Goal: Task Accomplishment & Management: Use online tool/utility

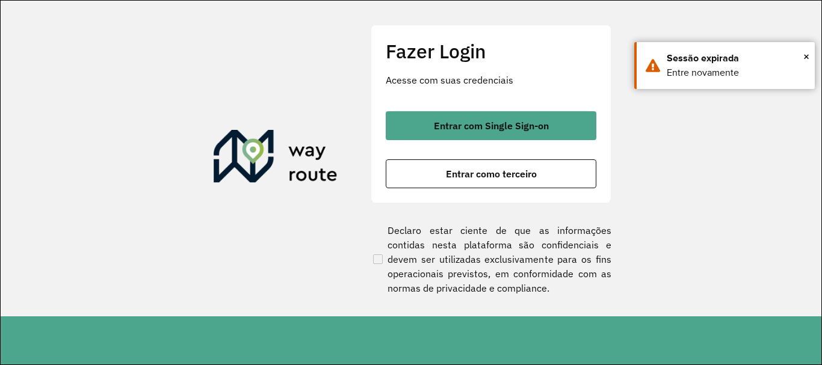
scroll to position [789, 0]
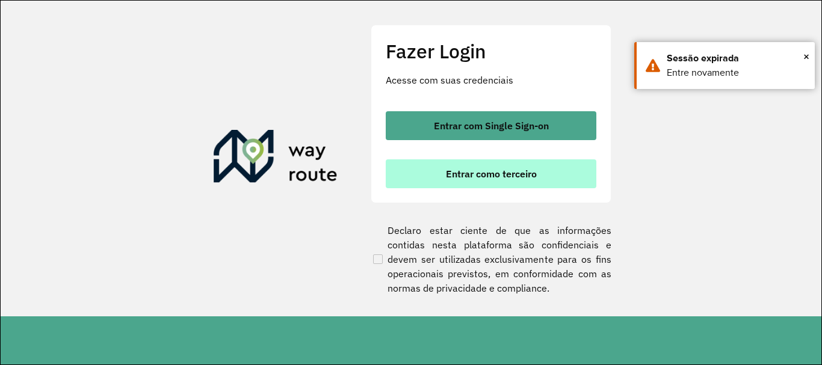
click at [533, 169] on span "Entrar como terceiro" at bounding box center [491, 174] width 91 height 10
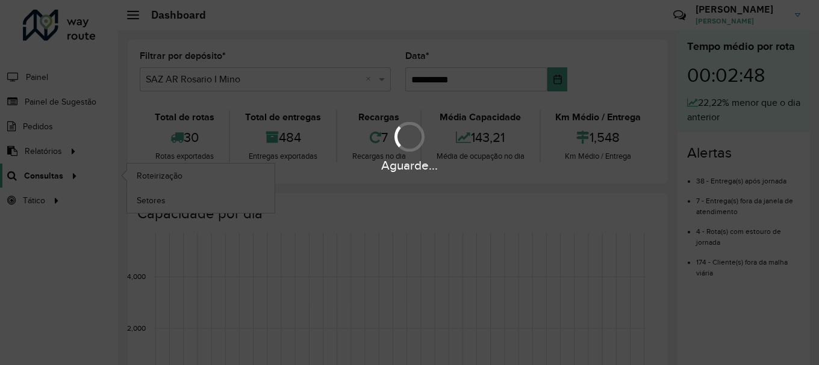
scroll to position [789, 0]
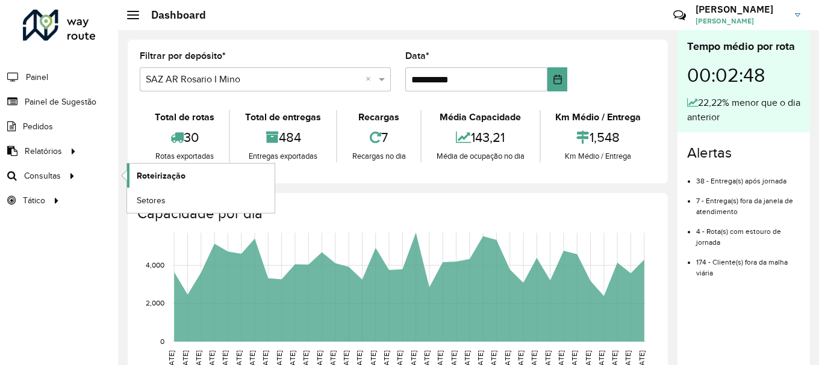
click at [183, 175] on span "Roteirização" at bounding box center [161, 176] width 49 height 13
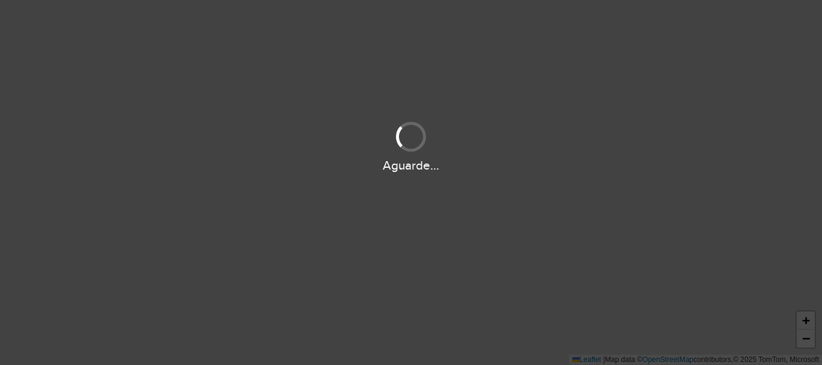
scroll to position [789, 0]
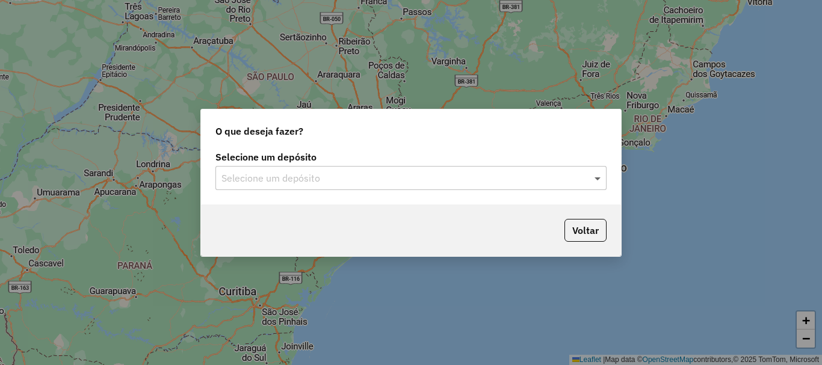
click at [597, 178] on span at bounding box center [599, 178] width 15 height 14
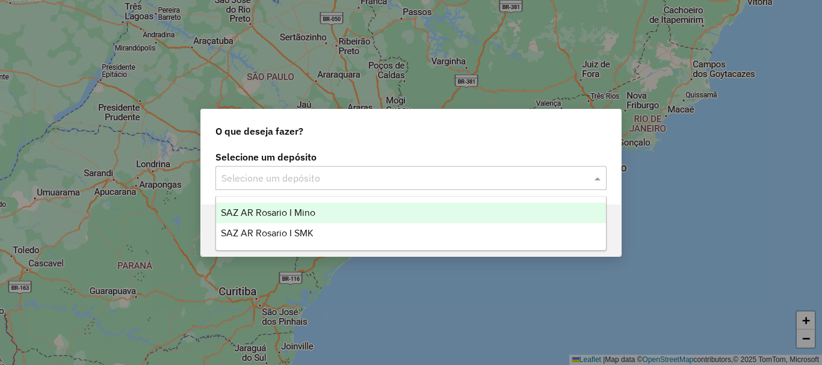
click at [281, 209] on span "SAZ AR Rosario I Mino" at bounding box center [268, 213] width 95 height 10
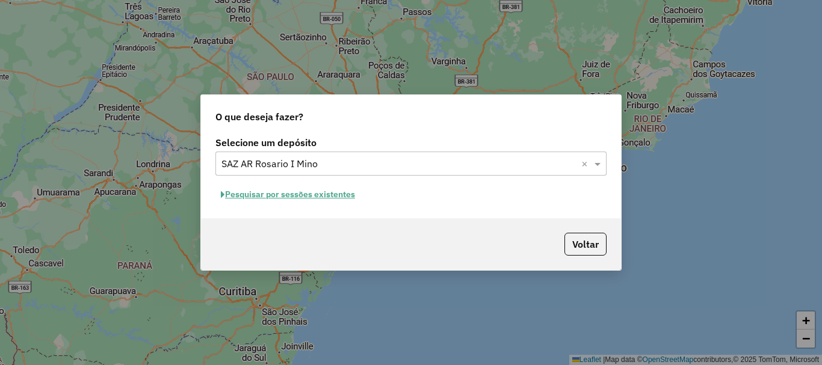
click at [317, 190] on button "Pesquisar por sessões existentes" at bounding box center [288, 194] width 145 height 19
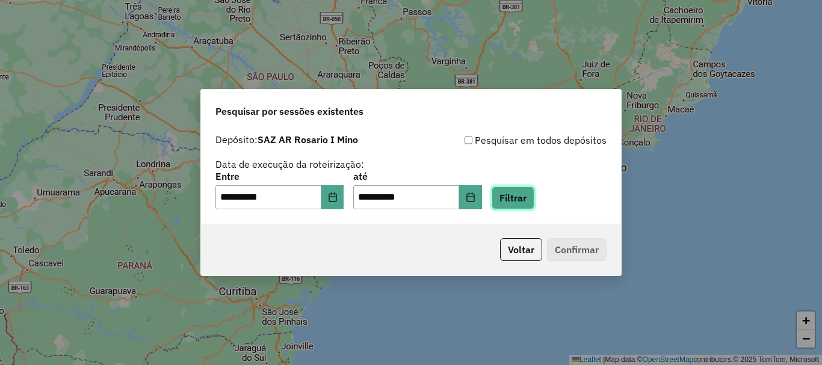
click at [535, 199] on button "Filtrar" at bounding box center [513, 198] width 43 height 23
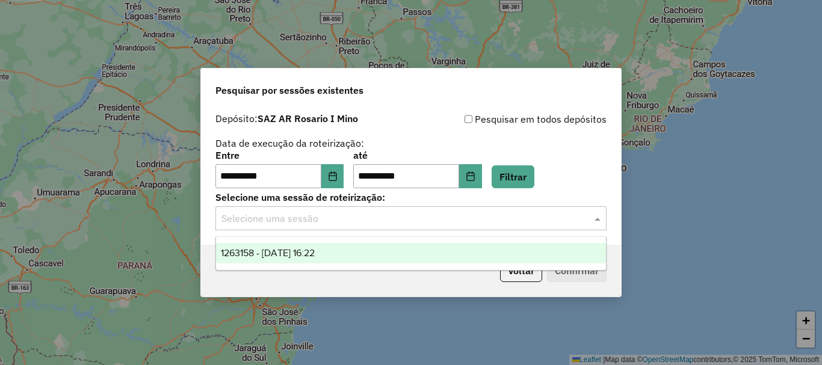
click at [596, 217] on span at bounding box center [599, 218] width 15 height 14
click at [276, 251] on span "1263158 - 11/09/2025 16:22" at bounding box center [268, 253] width 94 height 10
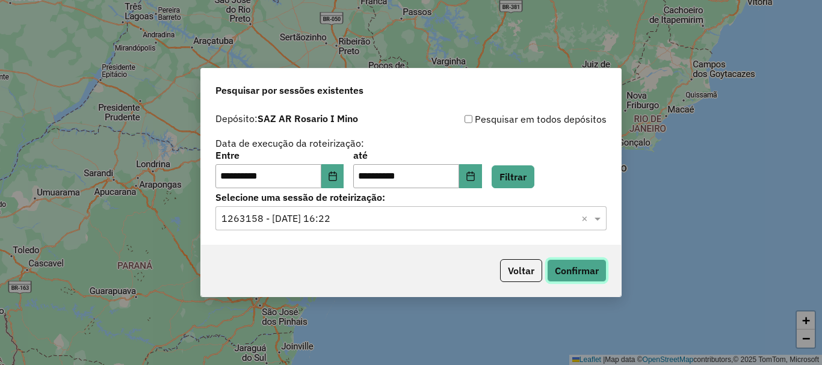
click at [594, 273] on button "Confirmar" at bounding box center [577, 270] width 60 height 23
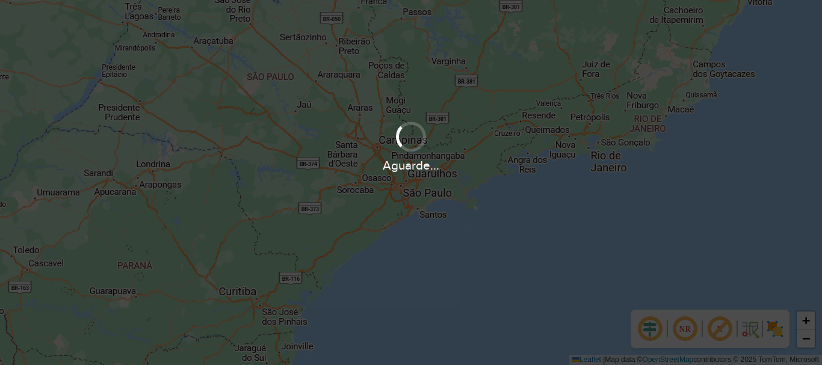
scroll to position [789, 0]
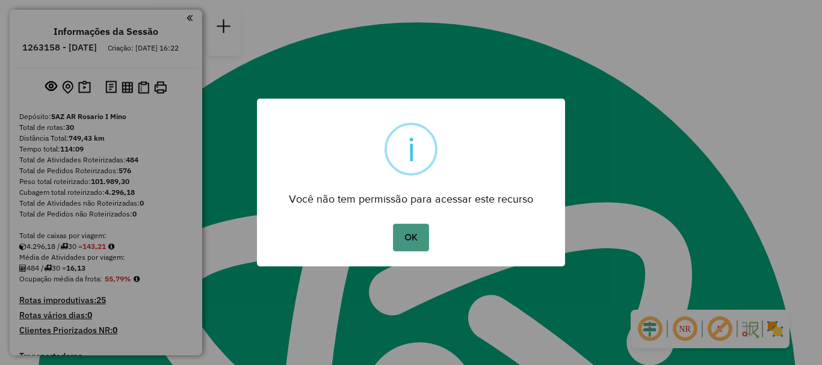
click at [406, 243] on button "OK" at bounding box center [411, 238] width 36 height 28
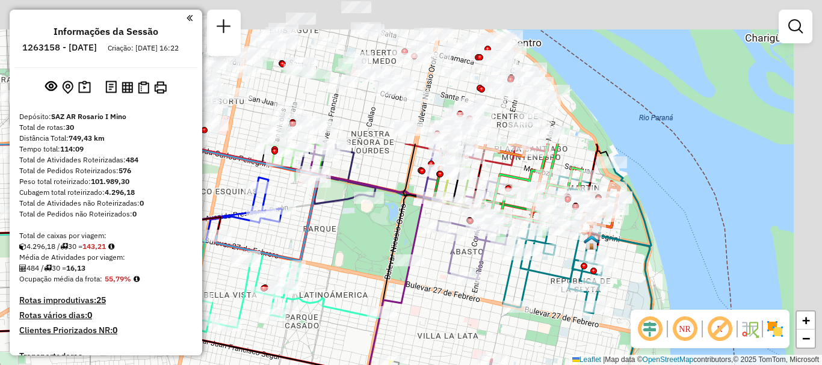
drag, startPoint x: 421, startPoint y: 231, endPoint x: 409, endPoint y: 287, distance: 57.1
click at [409, 287] on icon at bounding box center [207, 327] width 533 height 366
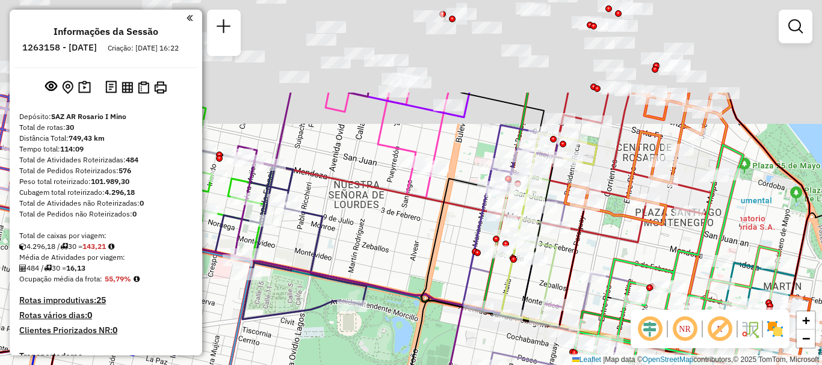
drag, startPoint x: 393, startPoint y: 223, endPoint x: 394, endPoint y: 232, distance: 9.7
click at [394, 232] on div "Janela de atendimento Grade de atendimento Capacidade Transportadoras Veículos …" at bounding box center [411, 182] width 822 height 365
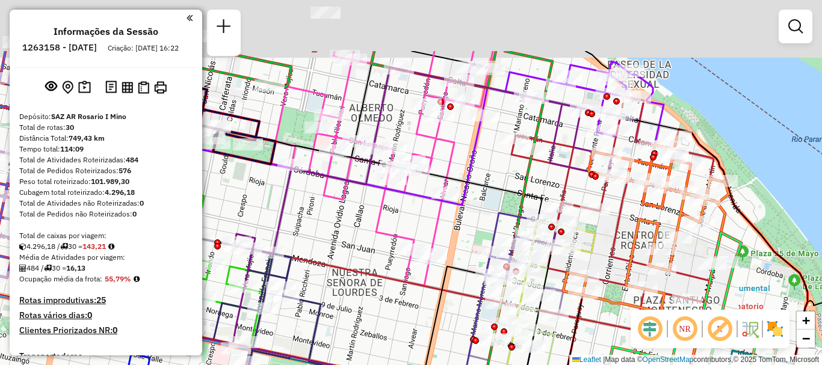
drag, startPoint x: 376, startPoint y: 184, endPoint x: 374, endPoint y: 265, distance: 81.9
click at [374, 265] on div "Janela de atendimento Grade de atendimento Capacidade Transportadoras Veículos …" at bounding box center [411, 182] width 822 height 365
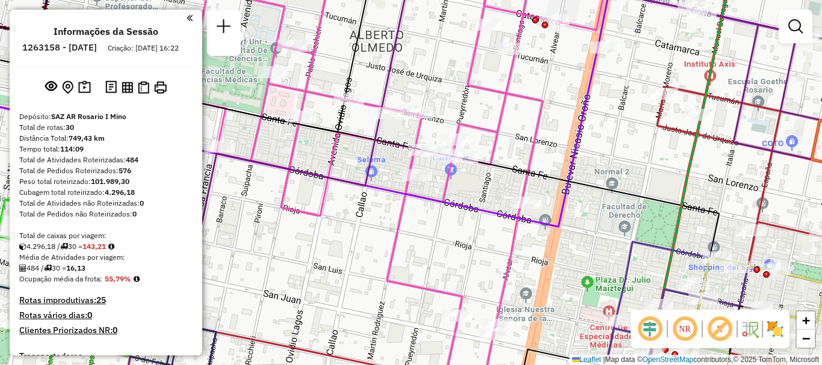
drag, startPoint x: 406, startPoint y: 199, endPoint x: 406, endPoint y: 224, distance: 25.3
click at [406, 224] on icon at bounding box center [395, 187] width 421 height 403
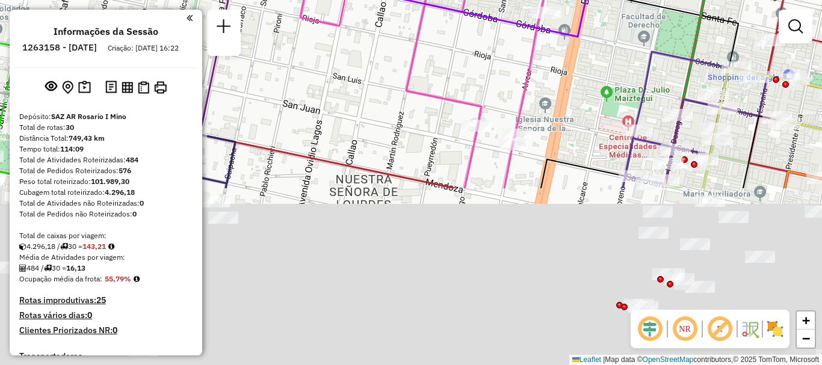
drag, startPoint x: 471, startPoint y: 259, endPoint x: 437, endPoint y: 40, distance: 221.2
click at [438, 49] on div "Janela de atendimento Grade de atendimento Capacidade Transportadoras Veículos …" at bounding box center [411, 182] width 822 height 365
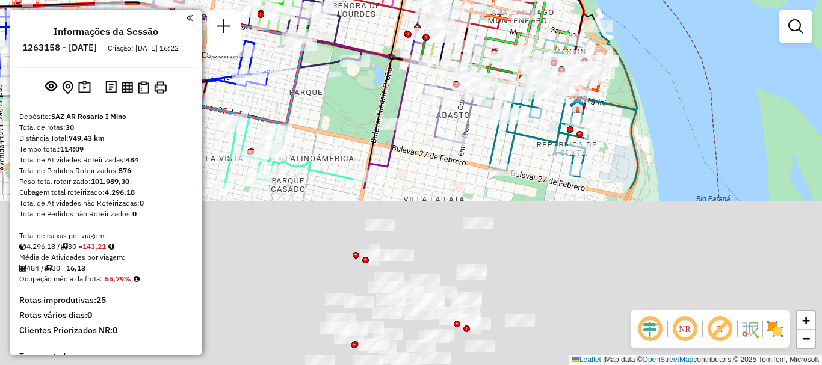
drag, startPoint x: 396, startPoint y: 227, endPoint x: 379, endPoint y: 27, distance: 200.6
click at [379, 27] on div "Janela de atendimento Grade de atendimento Capacidade Transportadoras Veículos …" at bounding box center [411, 182] width 822 height 365
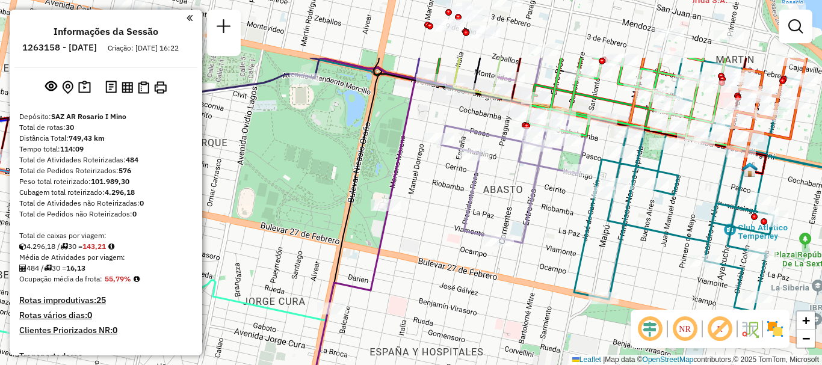
drag, startPoint x: 427, startPoint y: 98, endPoint x: 421, endPoint y: 192, distance: 94.7
click at [421, 192] on div "Rota 1 - Placa AB951JL 0000426284 - EL PUENTE PRODUCCIONES S.R.L Janela de aten…" at bounding box center [411, 182] width 822 height 365
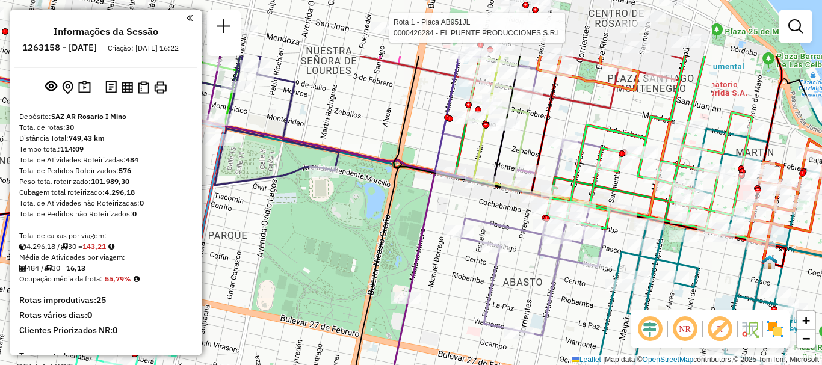
drag, startPoint x: 391, startPoint y: 177, endPoint x: 462, endPoint y: 296, distance: 138.2
click at [462, 296] on div "Rota 1 - Placa AB951JL 0000426284 - EL PUENTE PRODUCCIONES S.R.L Janela de aten…" at bounding box center [411, 182] width 822 height 365
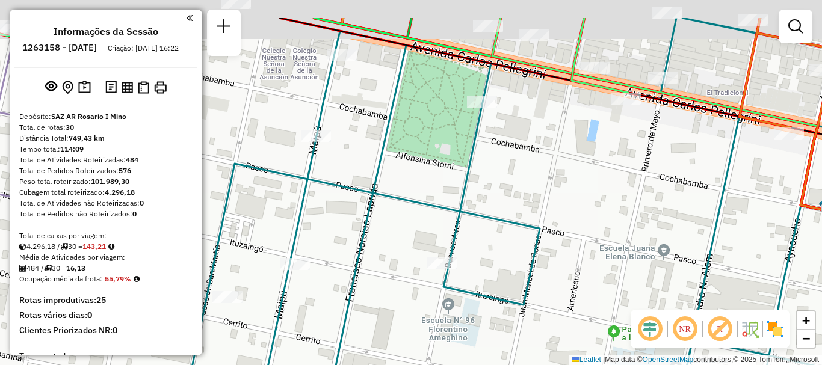
drag, startPoint x: 527, startPoint y: 200, endPoint x: 515, endPoint y: 220, distance: 22.9
click at [515, 220] on div "Rota 1 - Placa AB951JL 0000426284 - EL PUENTE PRODUCCIONES S.R.L Rota 5 - Placa…" at bounding box center [411, 182] width 822 height 365
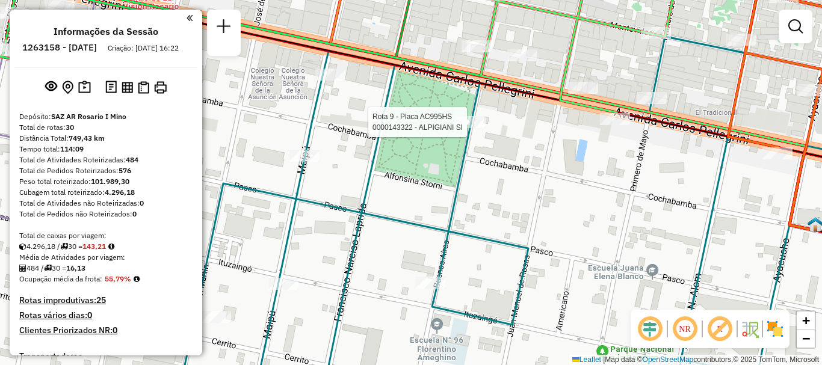
select select "**********"
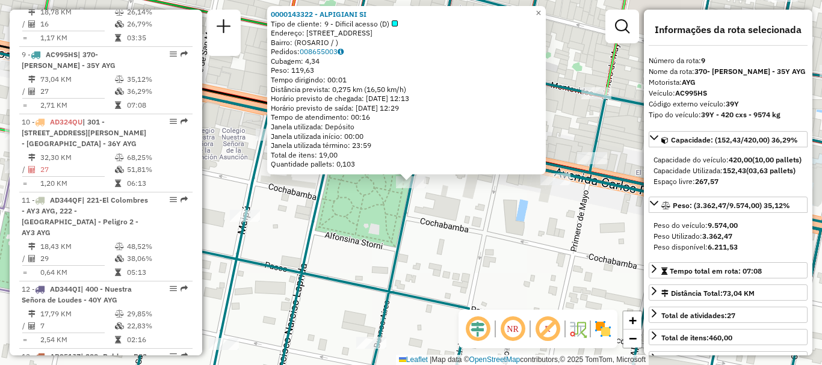
scroll to position [968, 0]
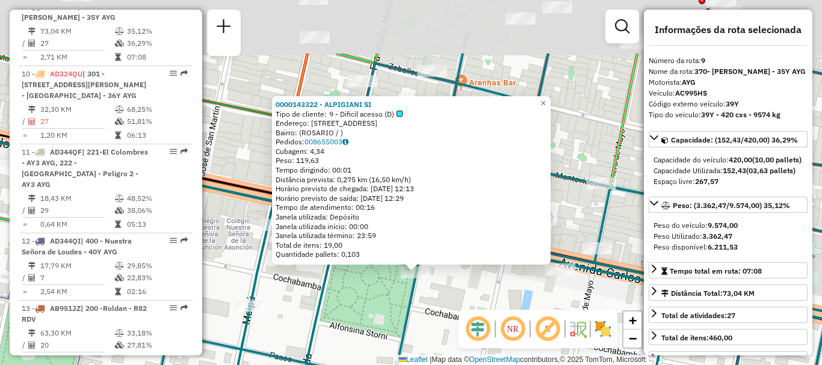
drag, startPoint x: 459, startPoint y: 203, endPoint x: 464, endPoint y: 293, distance: 90.4
click at [464, 293] on div "0000143322 - ALPIGIANI SI Tipo de cliente: 9 - Dificil acesso (D) Endereço: [ST…" at bounding box center [411, 182] width 822 height 365
